Goal: Task Accomplishment & Management: Manage account settings

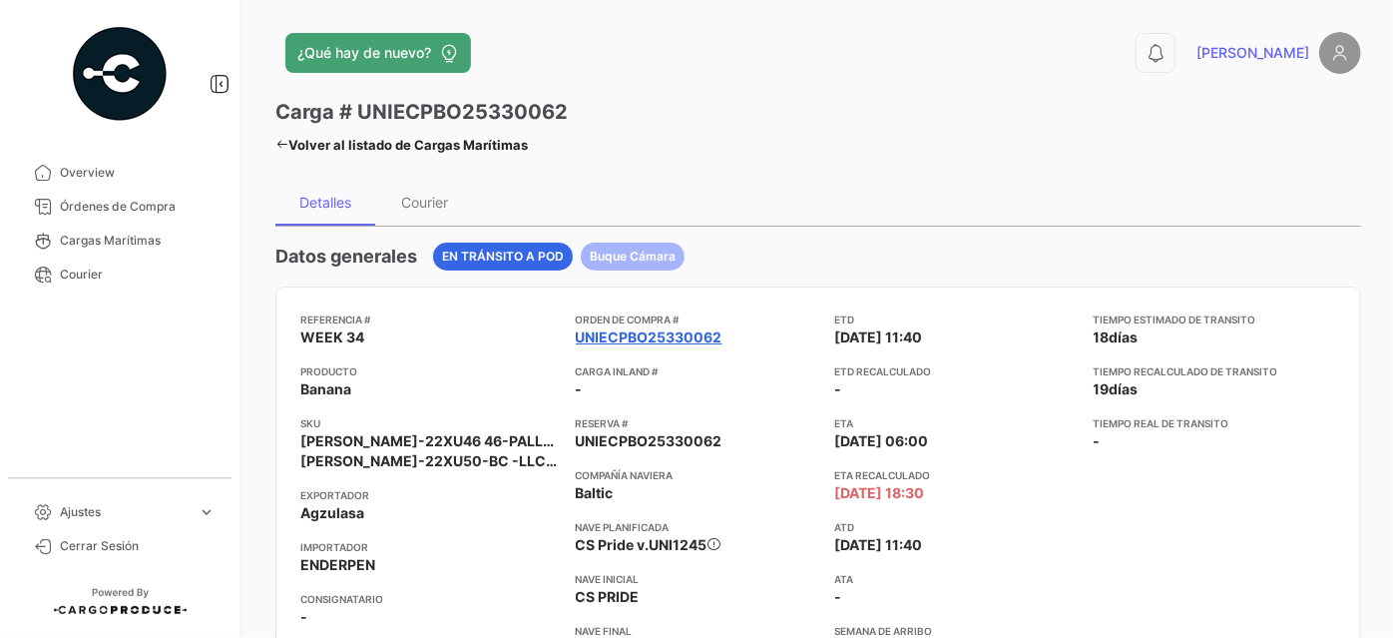
click at [607, 333] on link "UNIECPBO25330062" at bounding box center [649, 337] width 147 height 20
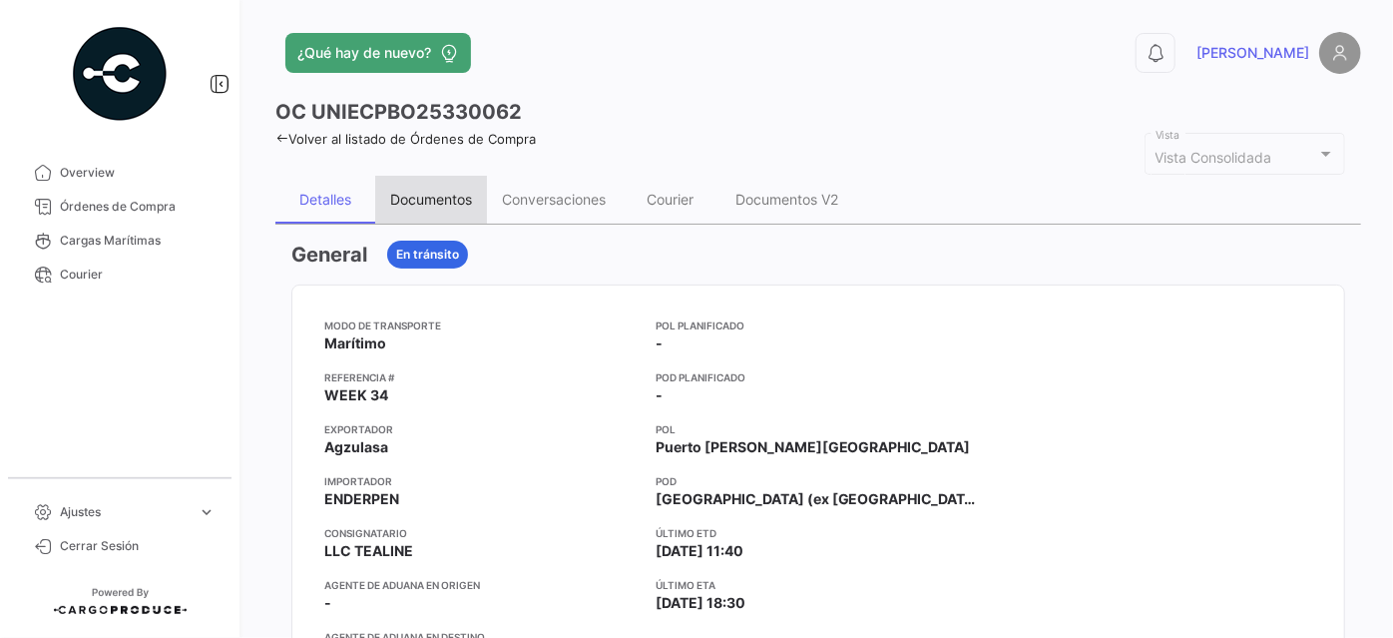
click at [457, 196] on div "Documentos" at bounding box center [431, 199] width 82 height 17
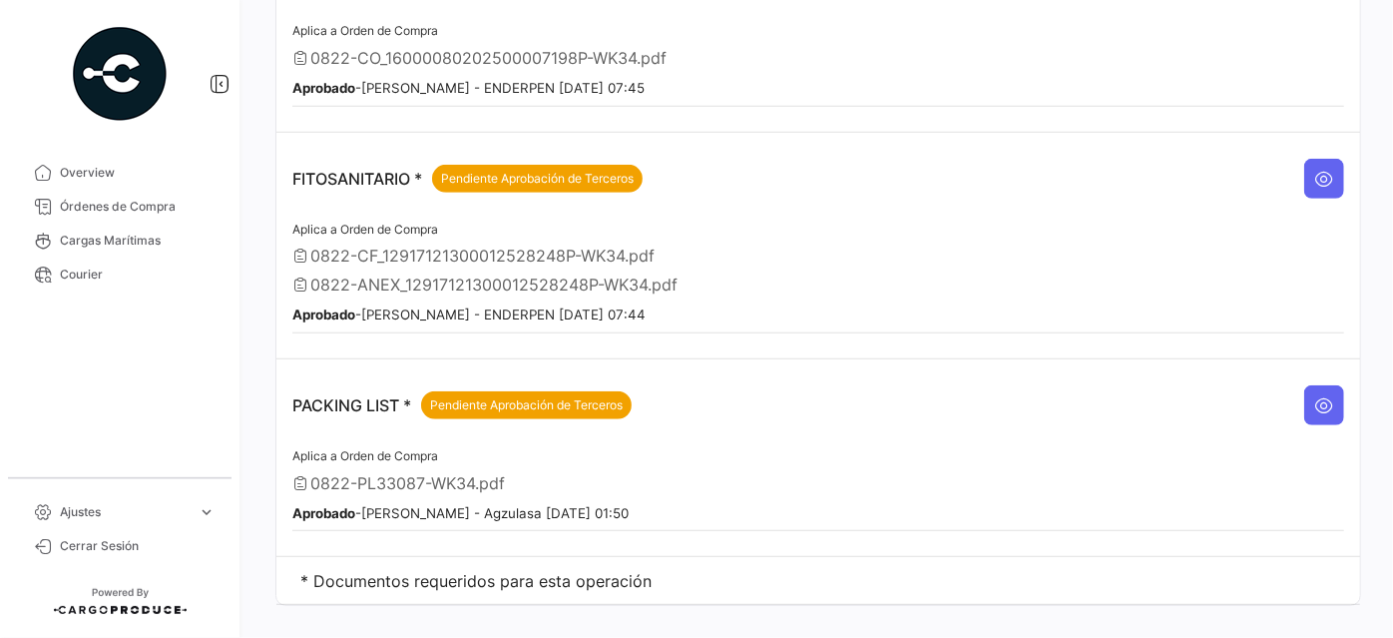
scroll to position [516, 0]
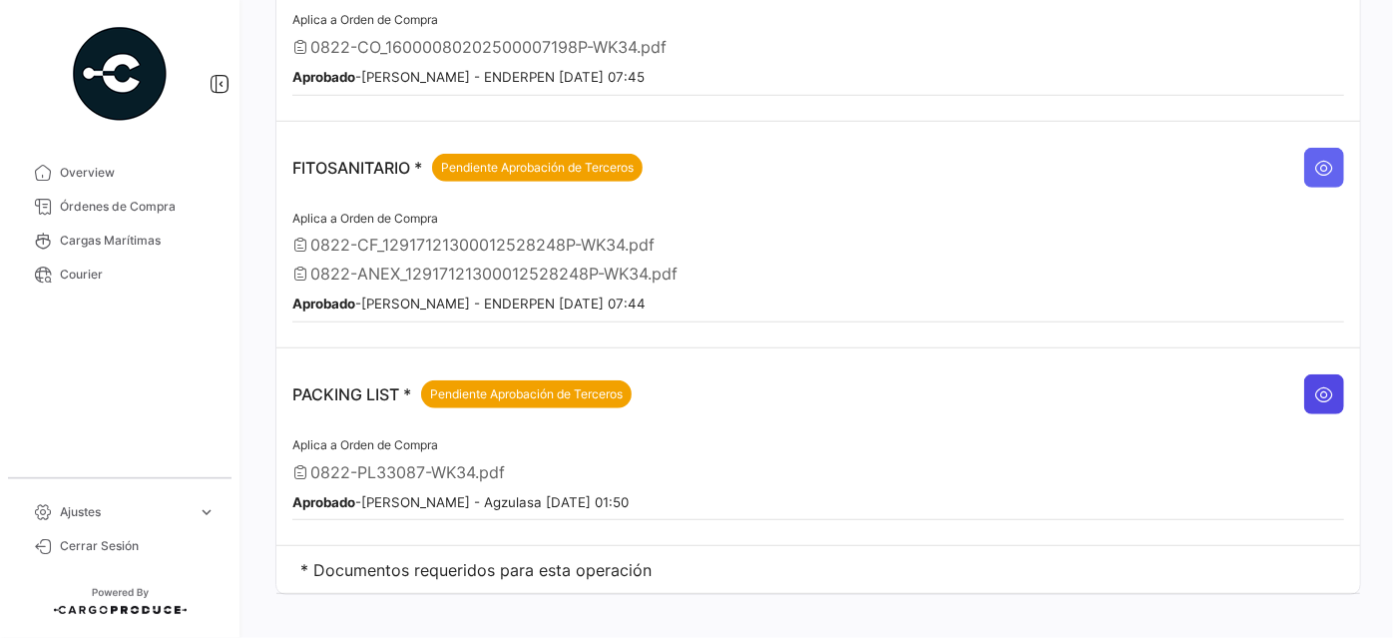
click at [1314, 384] on icon at bounding box center [1324, 394] width 20 height 20
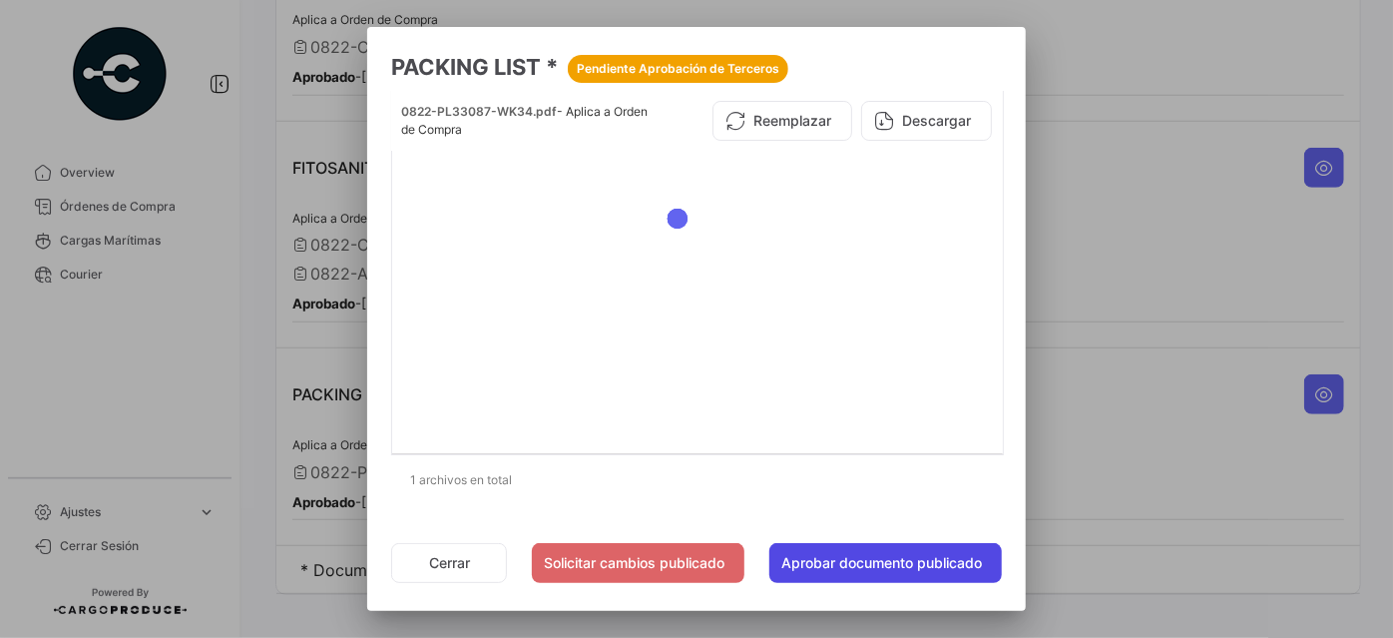
click at [800, 556] on button "Aprobar documento publicado" at bounding box center [885, 563] width 233 height 40
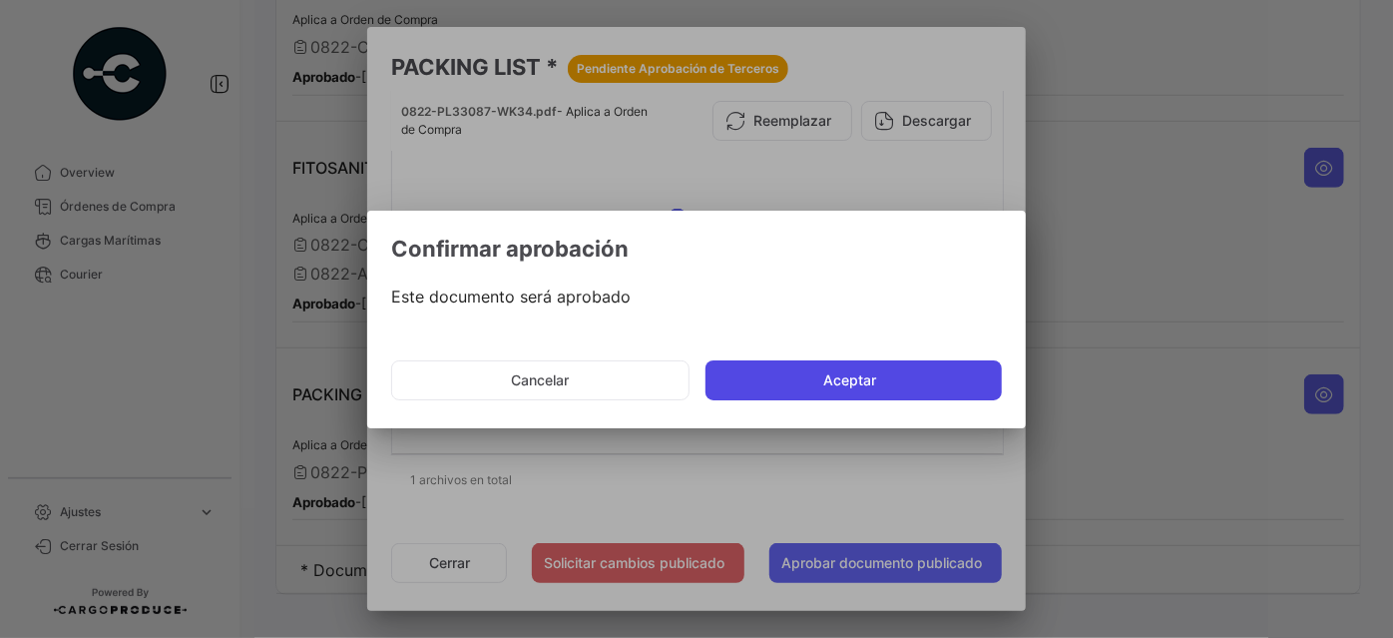
click at [917, 371] on button "Aceptar" at bounding box center [854, 380] width 296 height 40
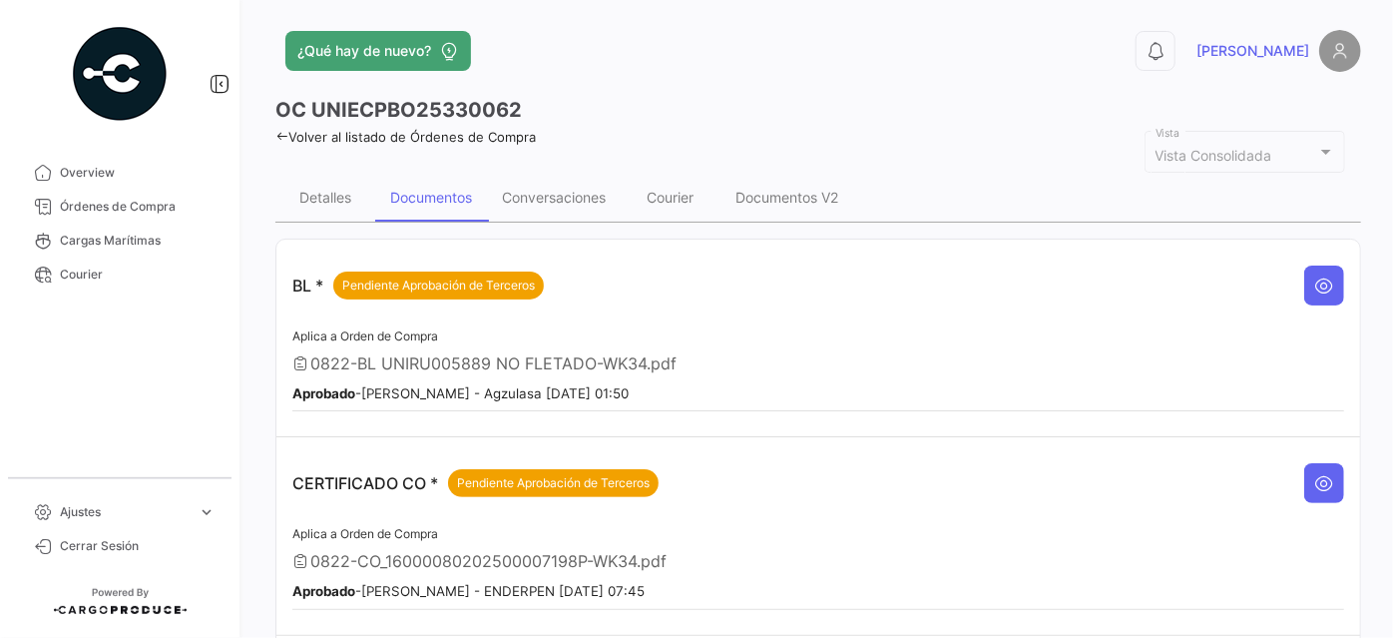
scroll to position [0, 0]
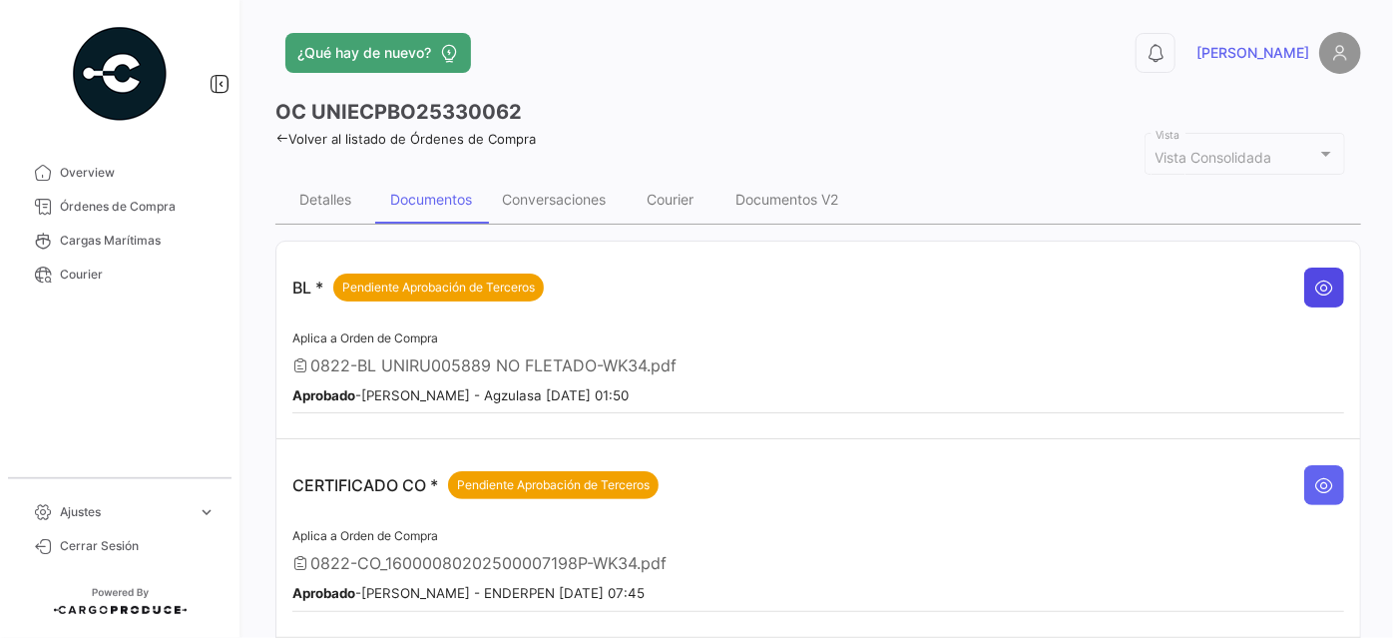
click at [1310, 273] on button at bounding box center [1324, 287] width 40 height 40
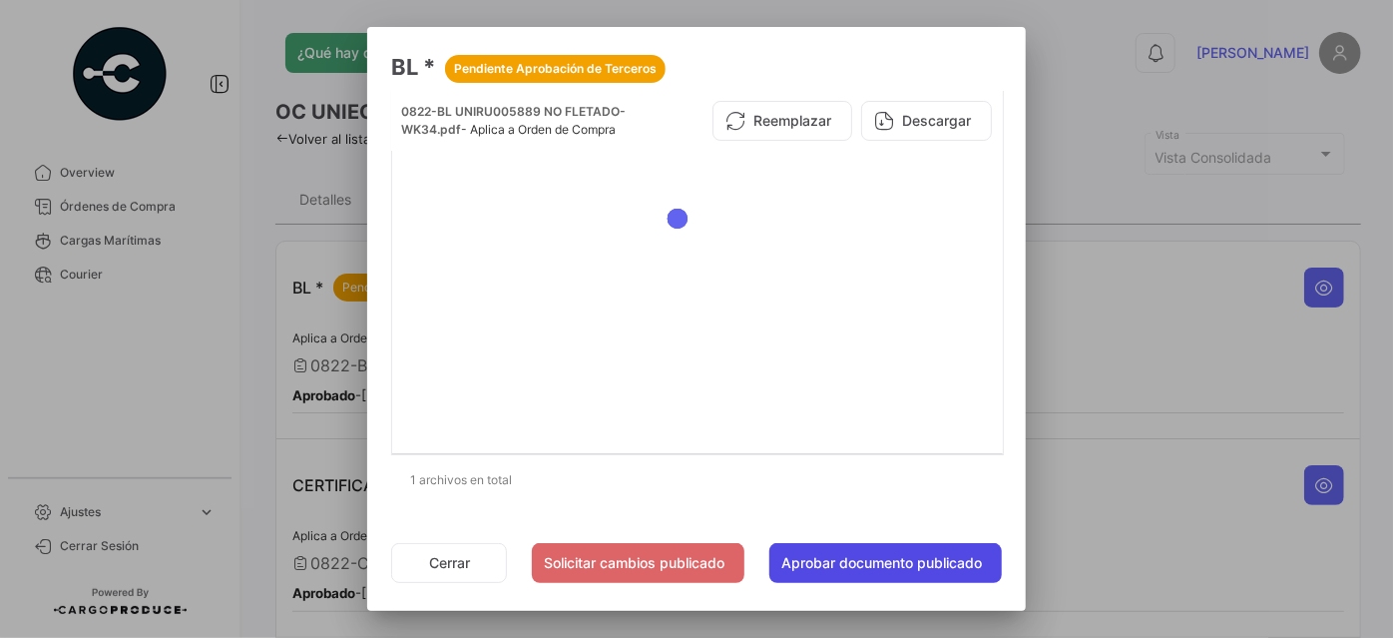
click at [896, 562] on button "Aprobar documento publicado" at bounding box center [885, 563] width 233 height 40
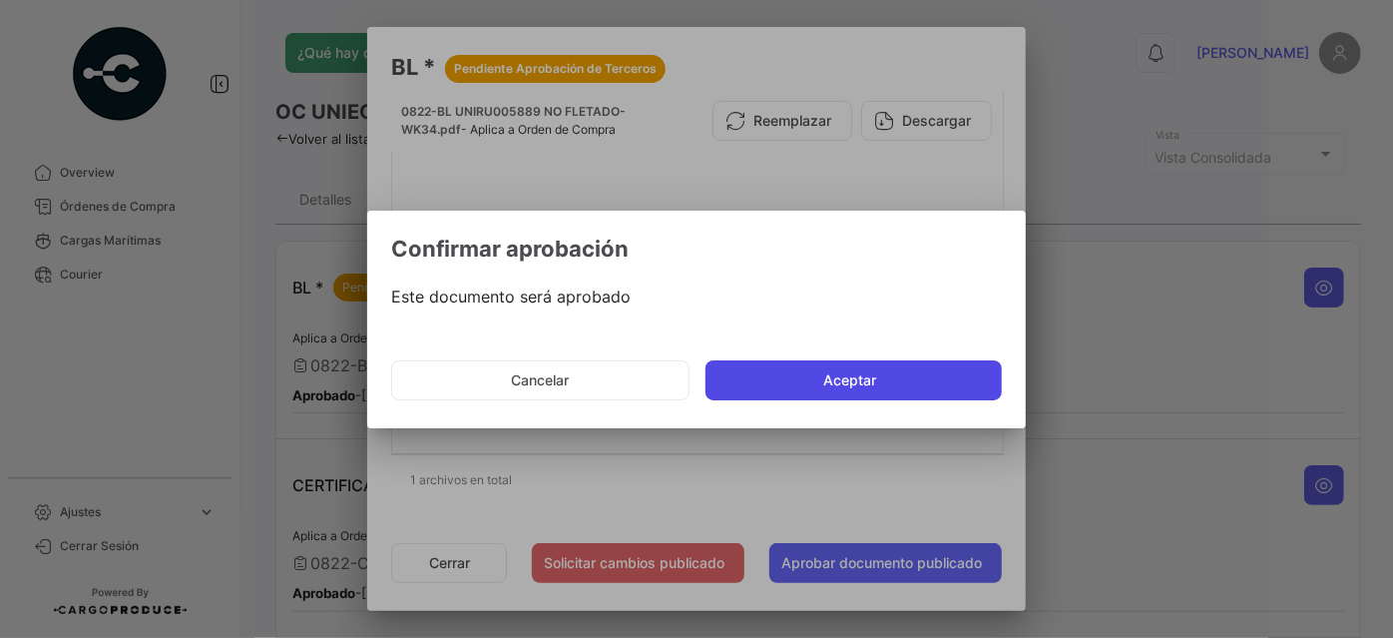
click at [817, 383] on button "Aceptar" at bounding box center [854, 380] width 296 height 40
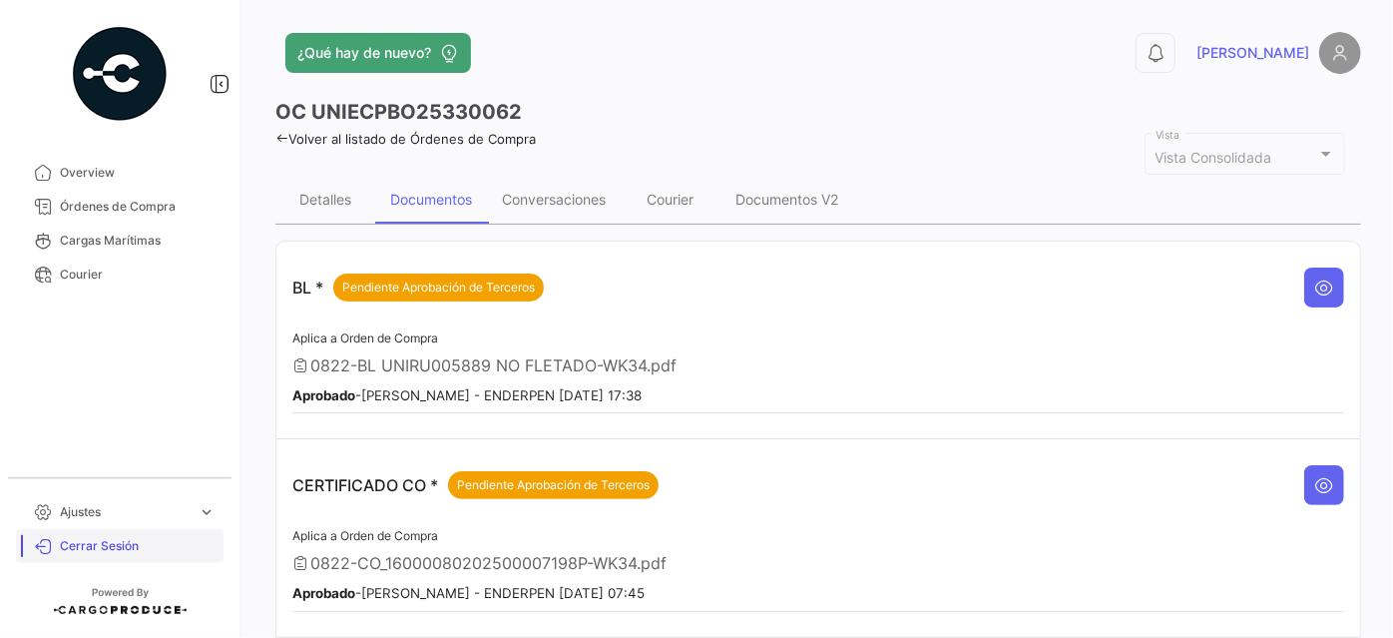
click at [98, 543] on span "Cerrar Sesión" at bounding box center [138, 546] width 156 height 18
